Goal: Transaction & Acquisition: Purchase product/service

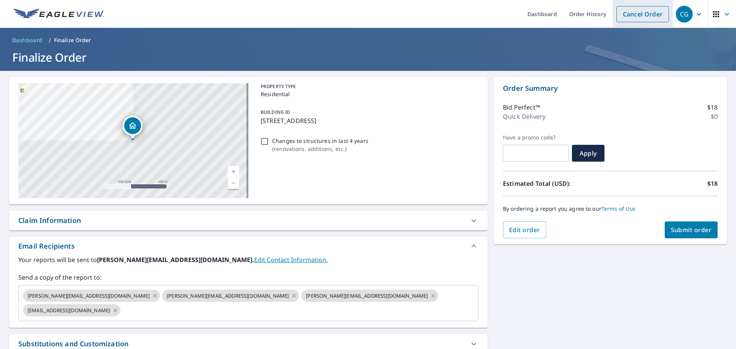
click at [626, 12] on link "Cancel Order" at bounding box center [643, 14] width 53 height 16
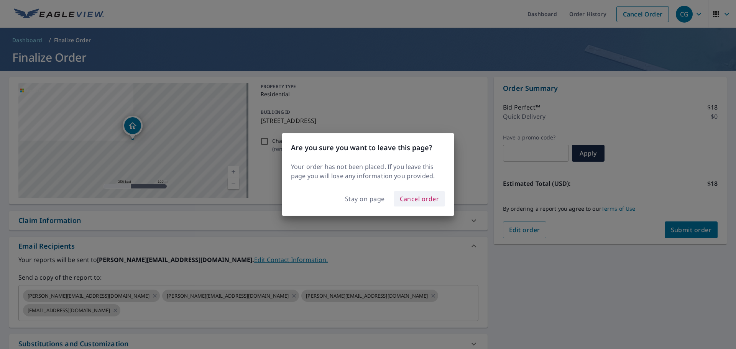
click at [422, 196] on span "Cancel order" at bounding box center [419, 199] width 39 height 11
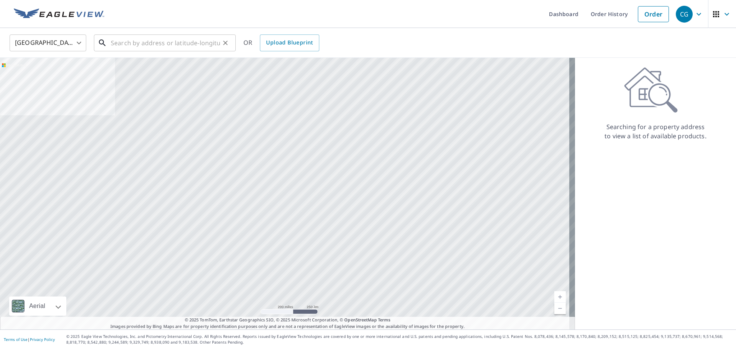
click at [178, 40] on input "text" at bounding box center [165, 42] width 109 height 21
paste input "[STREET_ADDRESS]"
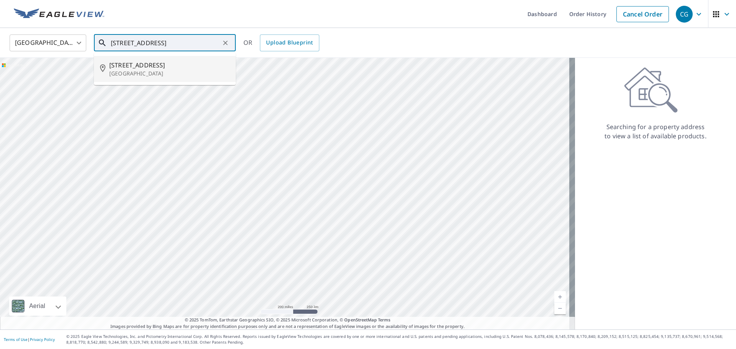
click at [115, 65] on span "[STREET_ADDRESS]" at bounding box center [169, 65] width 120 height 9
type input "[STREET_ADDRESS]"
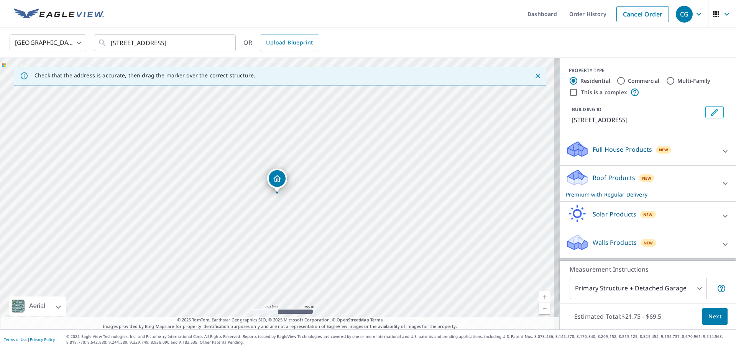
click at [599, 177] on p "Roof Products" at bounding box center [614, 177] width 43 height 9
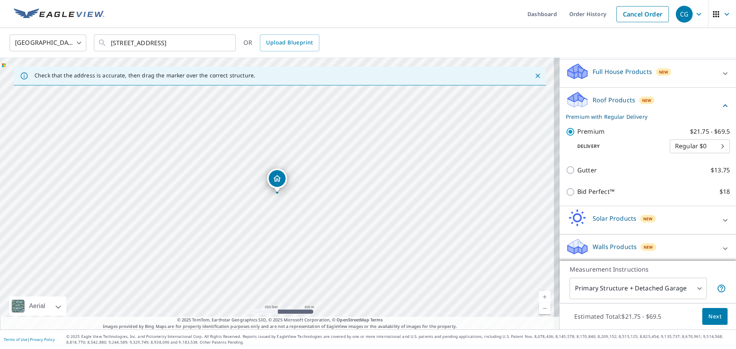
scroll to position [80, 0]
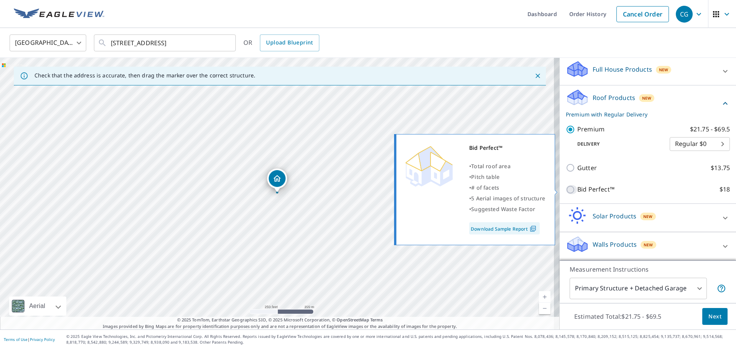
click at [566, 186] on input "Bid Perfect™ $18" at bounding box center [572, 189] width 12 height 9
checkbox input "true"
checkbox input "false"
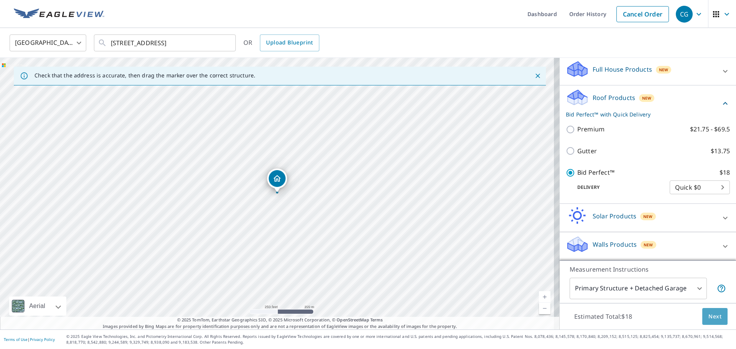
click at [709, 316] on span "Next" at bounding box center [715, 317] width 13 height 10
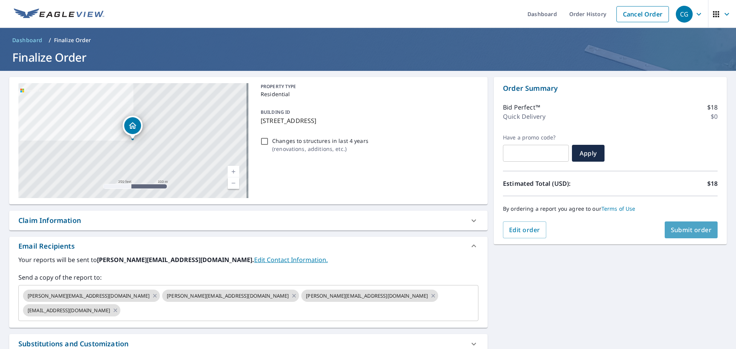
click at [683, 225] on button "Submit order" at bounding box center [691, 230] width 53 height 17
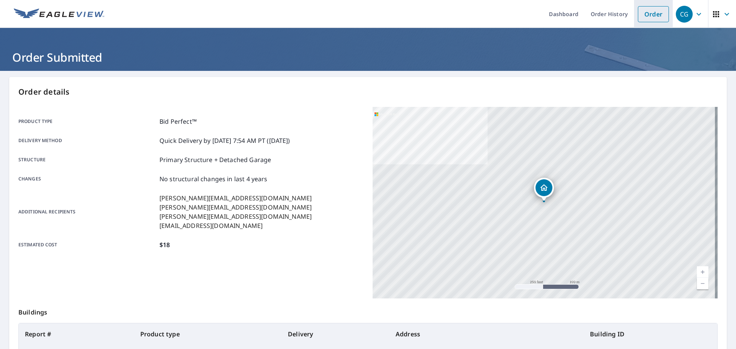
drag, startPoint x: 639, startPoint y: 14, endPoint x: 564, endPoint y: 13, distance: 75.2
click at [639, 14] on link "Order" at bounding box center [653, 14] width 31 height 16
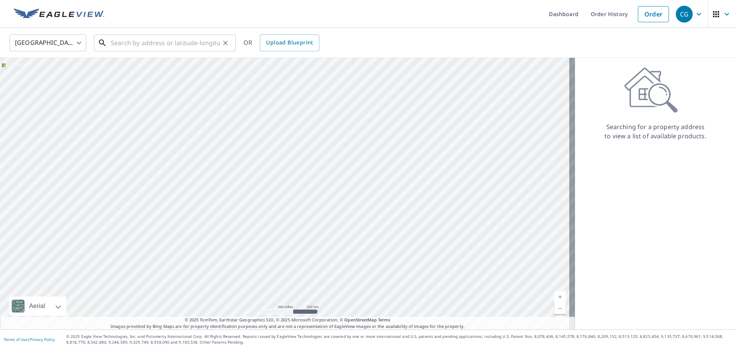
click at [154, 41] on input "text" at bounding box center [165, 42] width 109 height 21
paste input "[STREET_ADDRESS][PERSON_NAME]"
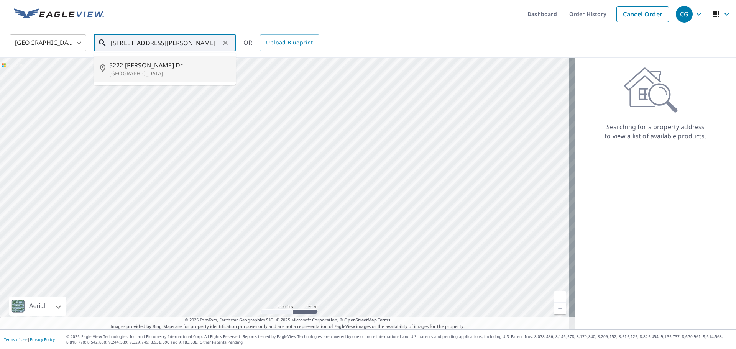
click at [177, 78] on li "[STREET_ADDRESS][PERSON_NAME]" at bounding box center [165, 69] width 142 height 26
type input "[STREET_ADDRESS][PERSON_NAME]"
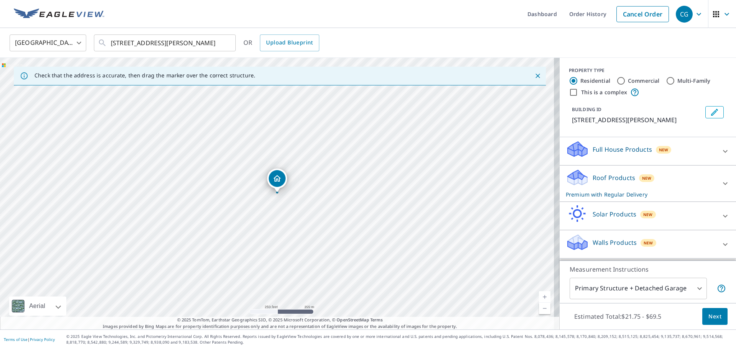
click at [625, 183] on p "Roof Products" at bounding box center [614, 177] width 43 height 9
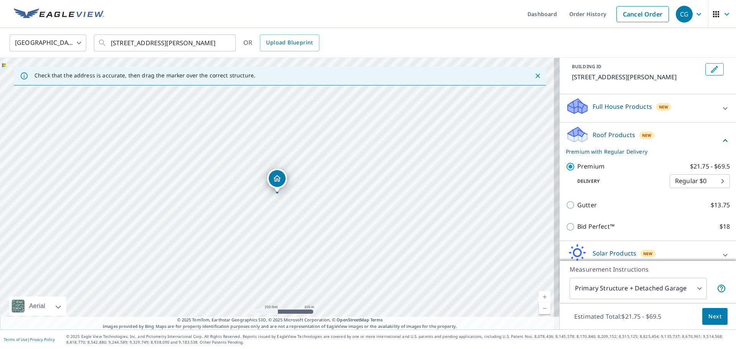
scroll to position [77, 0]
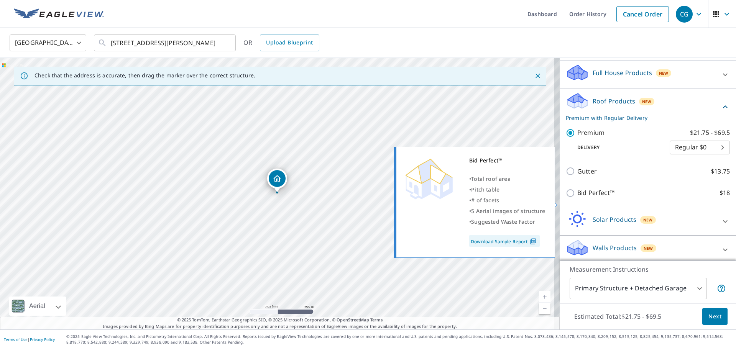
click at [568, 198] on input "Bid Perfect™ $18" at bounding box center [572, 193] width 12 height 9
checkbox input "true"
checkbox input "false"
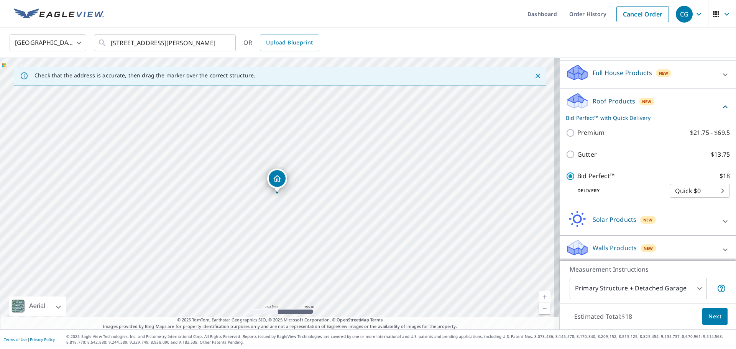
click at [715, 313] on span "Next" at bounding box center [715, 317] width 13 height 10
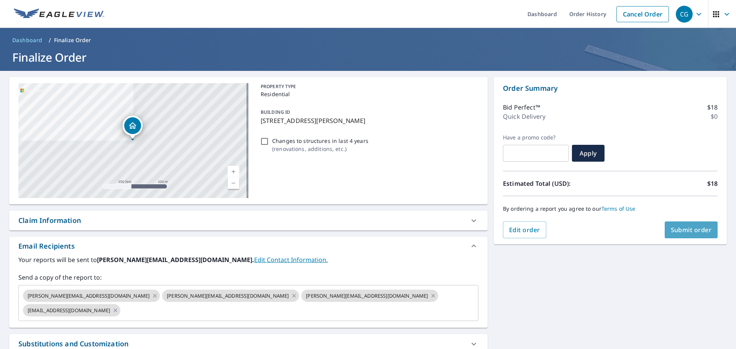
click at [682, 224] on button "Submit order" at bounding box center [691, 230] width 53 height 17
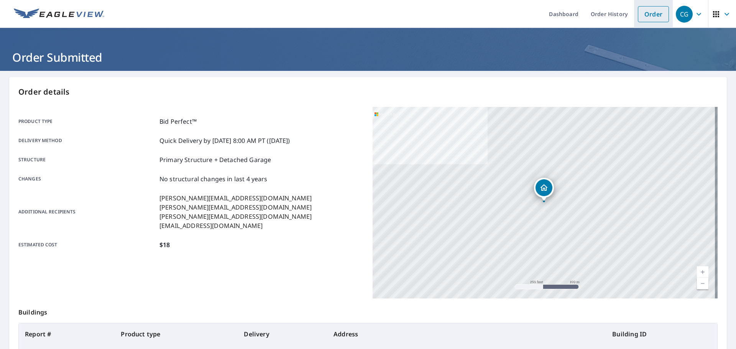
click at [651, 15] on link "Order" at bounding box center [653, 14] width 31 height 16
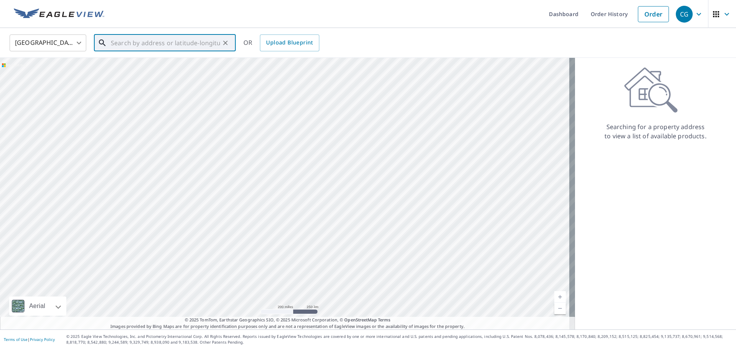
click at [204, 45] on input "text" at bounding box center [165, 42] width 109 height 21
paste input "[GEOGRAPHIC_DATA]"
click at [148, 77] on p "[GEOGRAPHIC_DATA]" at bounding box center [169, 74] width 120 height 8
type input "[GEOGRAPHIC_DATA][STREET_ADDRESS]"
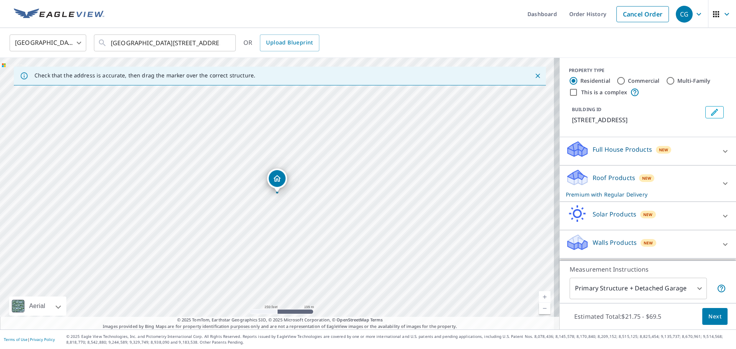
click at [600, 183] on p "Roof Products" at bounding box center [614, 177] width 43 height 9
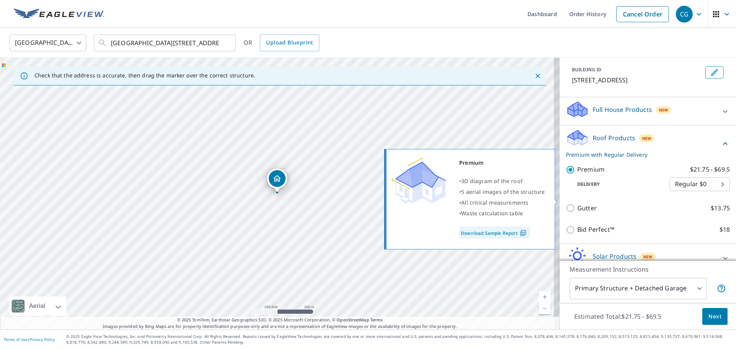
scroll to position [77, 0]
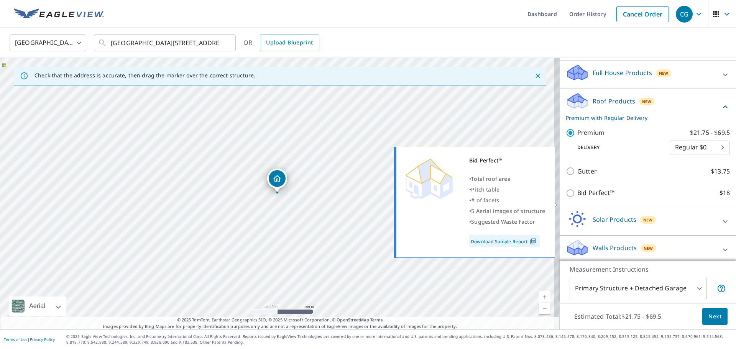
click at [566, 198] on input "Bid Perfect™ $18" at bounding box center [572, 193] width 12 height 9
checkbox input "true"
checkbox input "false"
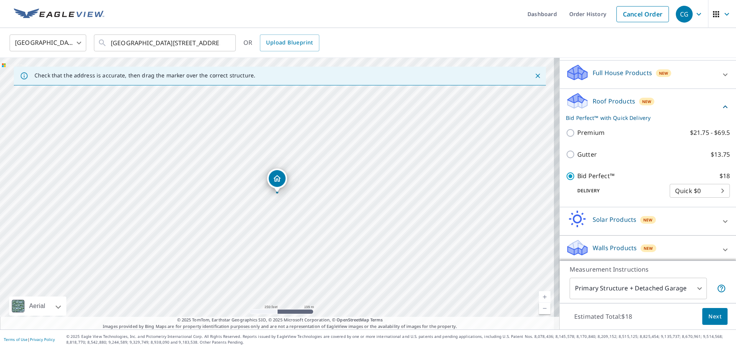
click at [703, 314] on button "Next" at bounding box center [715, 316] width 25 height 17
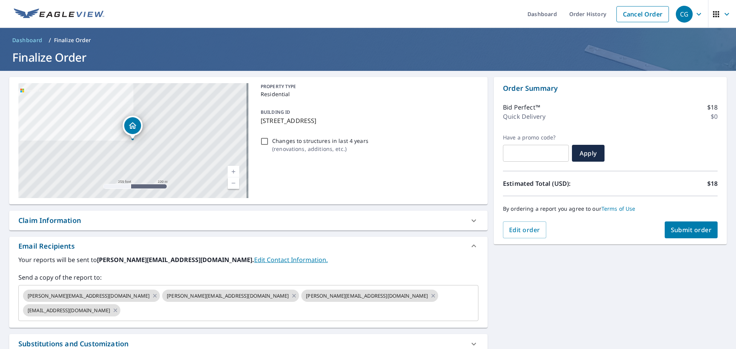
click at [671, 229] on span "Submit order" at bounding box center [691, 230] width 41 height 8
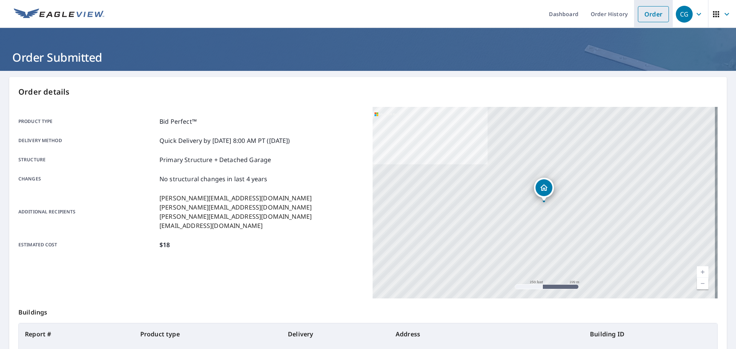
click at [639, 18] on link "Order" at bounding box center [653, 14] width 31 height 16
